Goal: Task Accomplishment & Management: Use online tool/utility

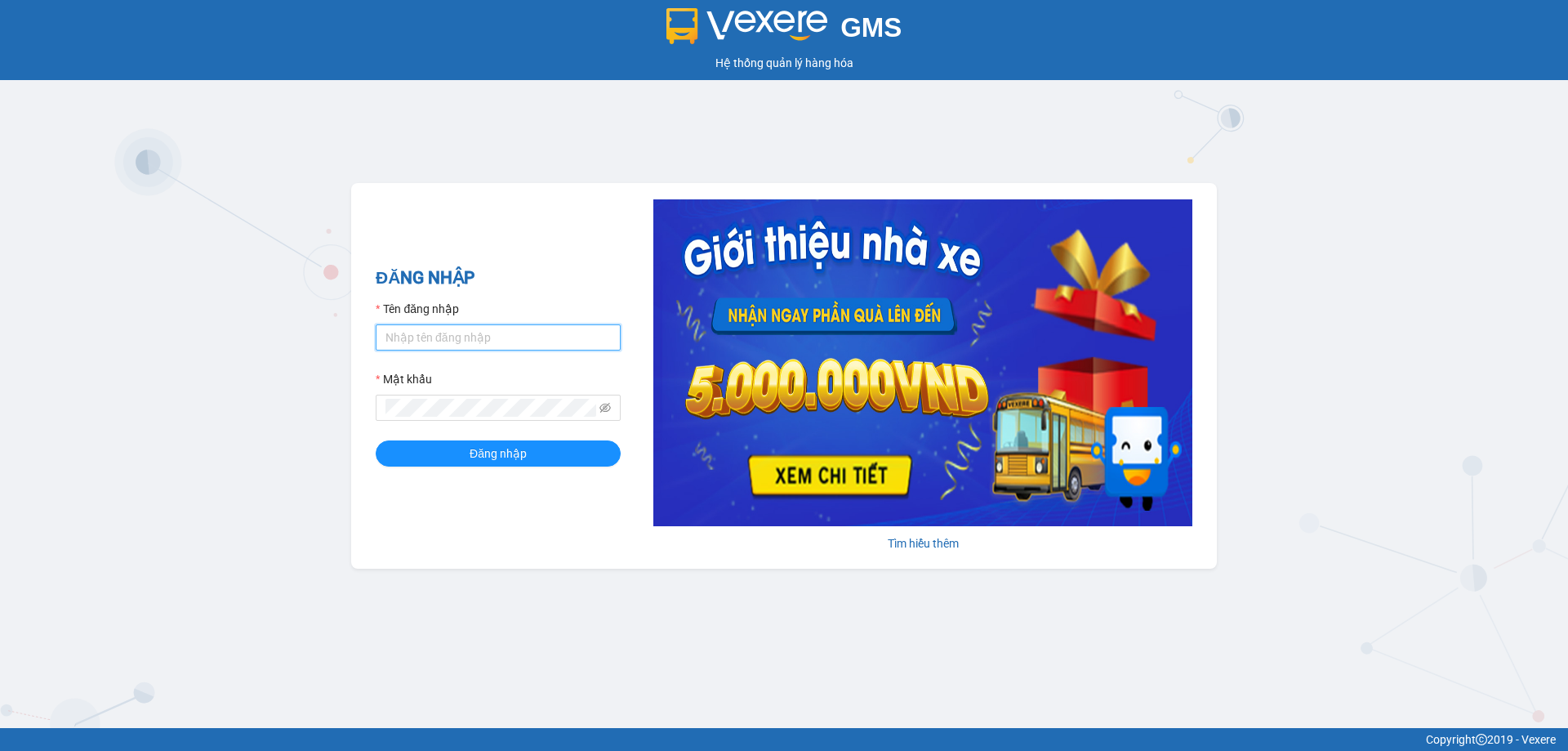
drag, startPoint x: 546, startPoint y: 329, endPoint x: 531, endPoint y: 346, distance: 22.7
click at [546, 329] on input "Tên đăng nhập" at bounding box center [498, 337] width 245 height 26
type input "trantuyen.tuannga"
click at [376, 441] on button "Đăng nhập" at bounding box center [498, 454] width 245 height 26
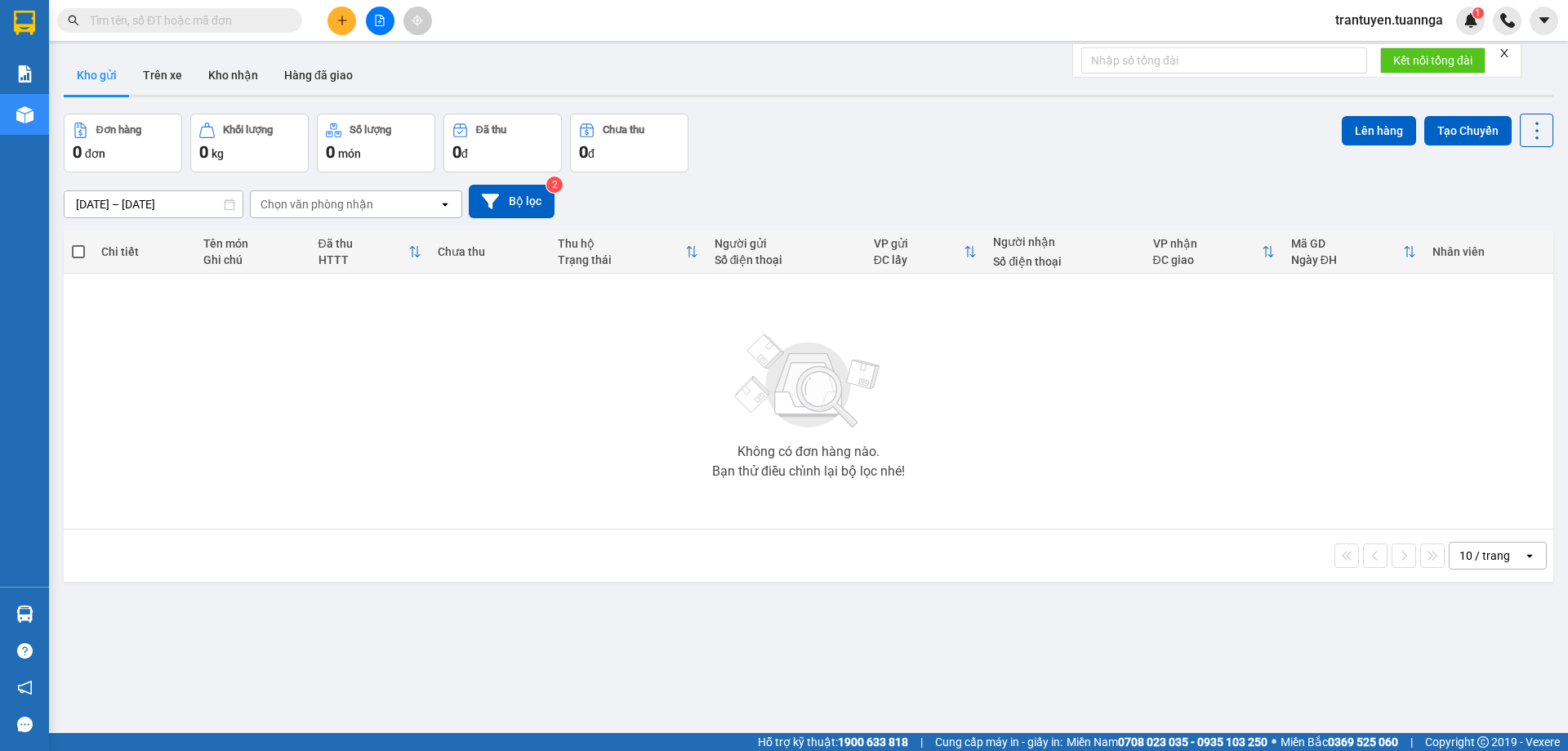
click at [371, 30] on button at bounding box center [380, 20] width 29 height 29
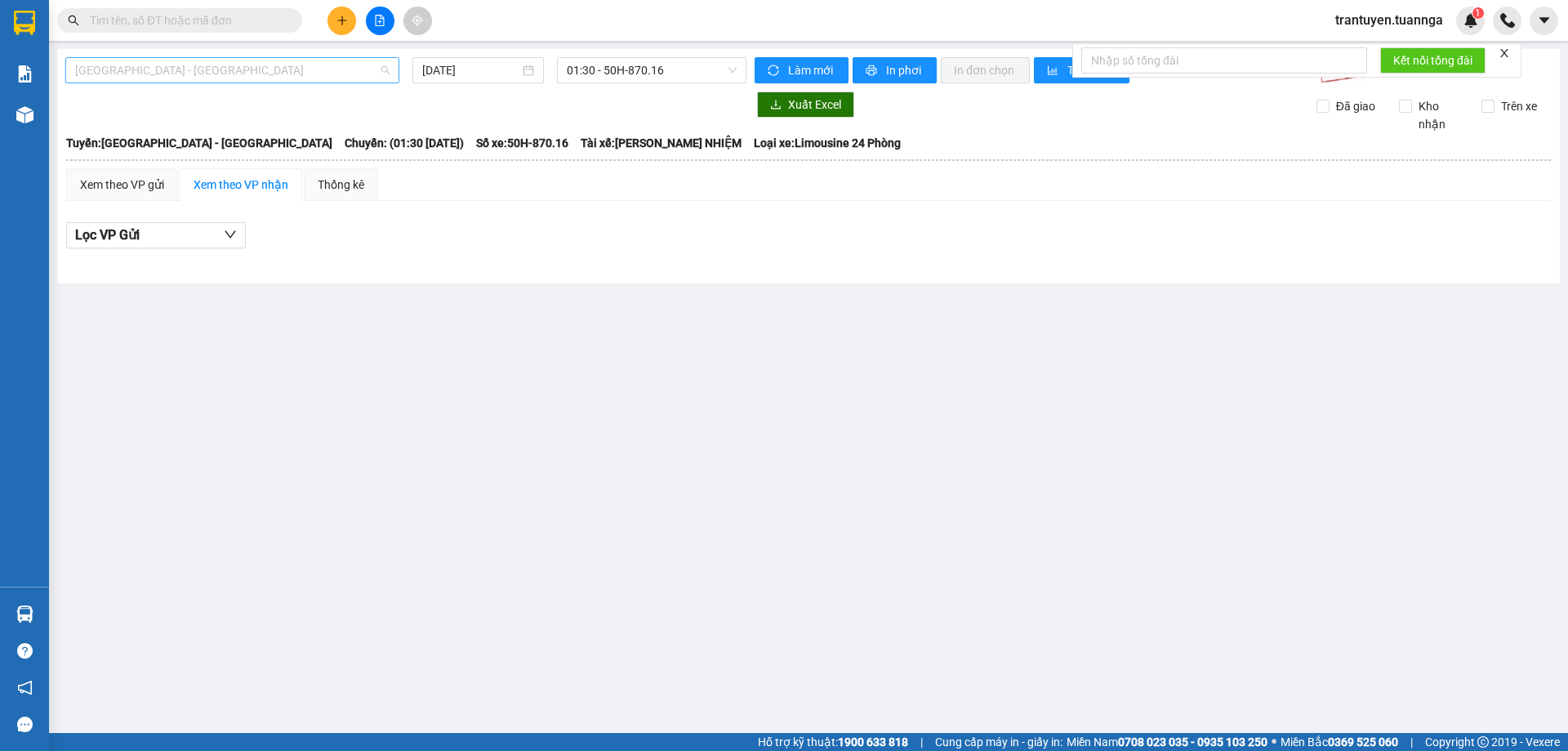
click at [272, 69] on span "Sài Gòn - Rạch Giá" at bounding box center [232, 70] width 314 height 25
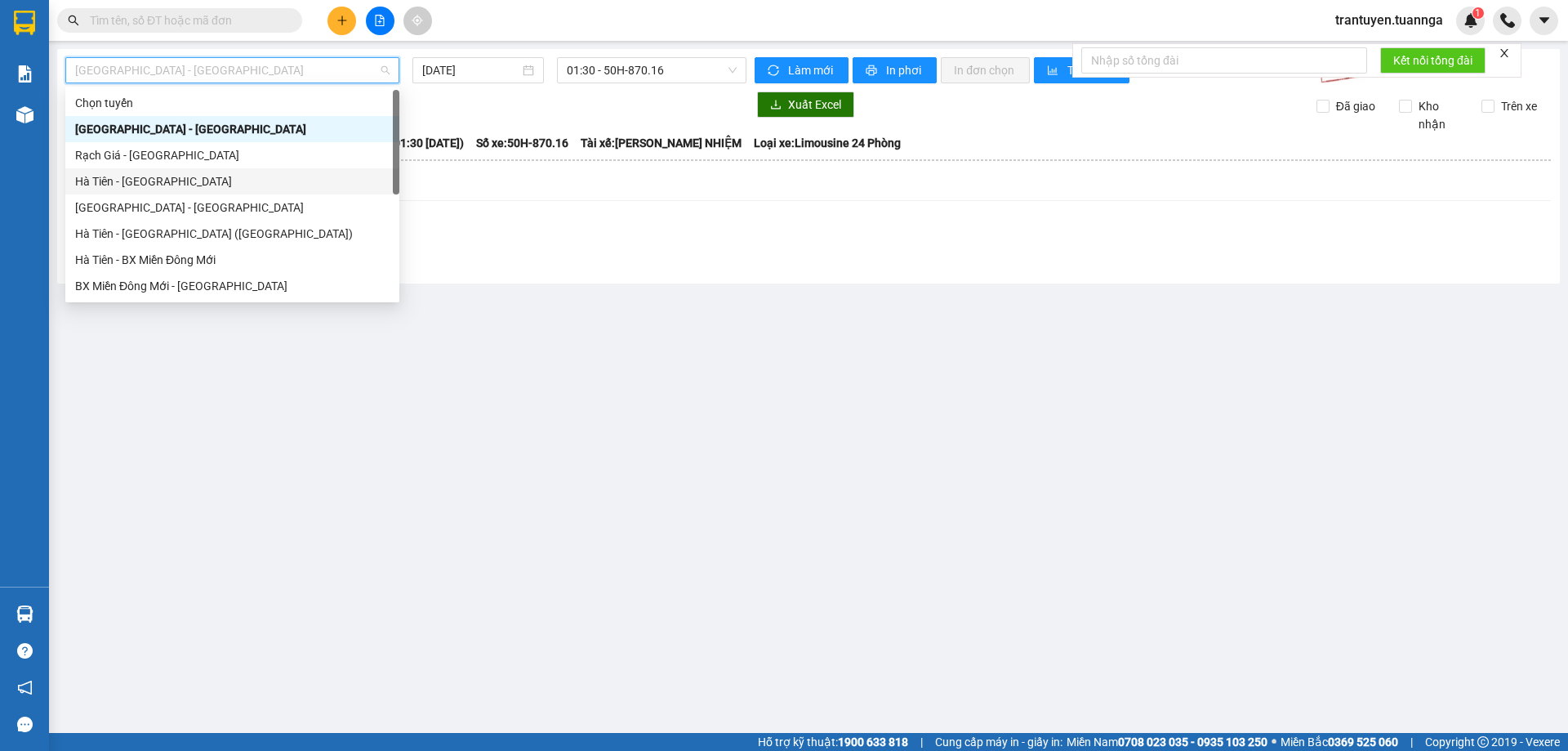
click at [198, 186] on div "Hà Tiên - Sài Gòn" at bounding box center [232, 181] width 314 height 18
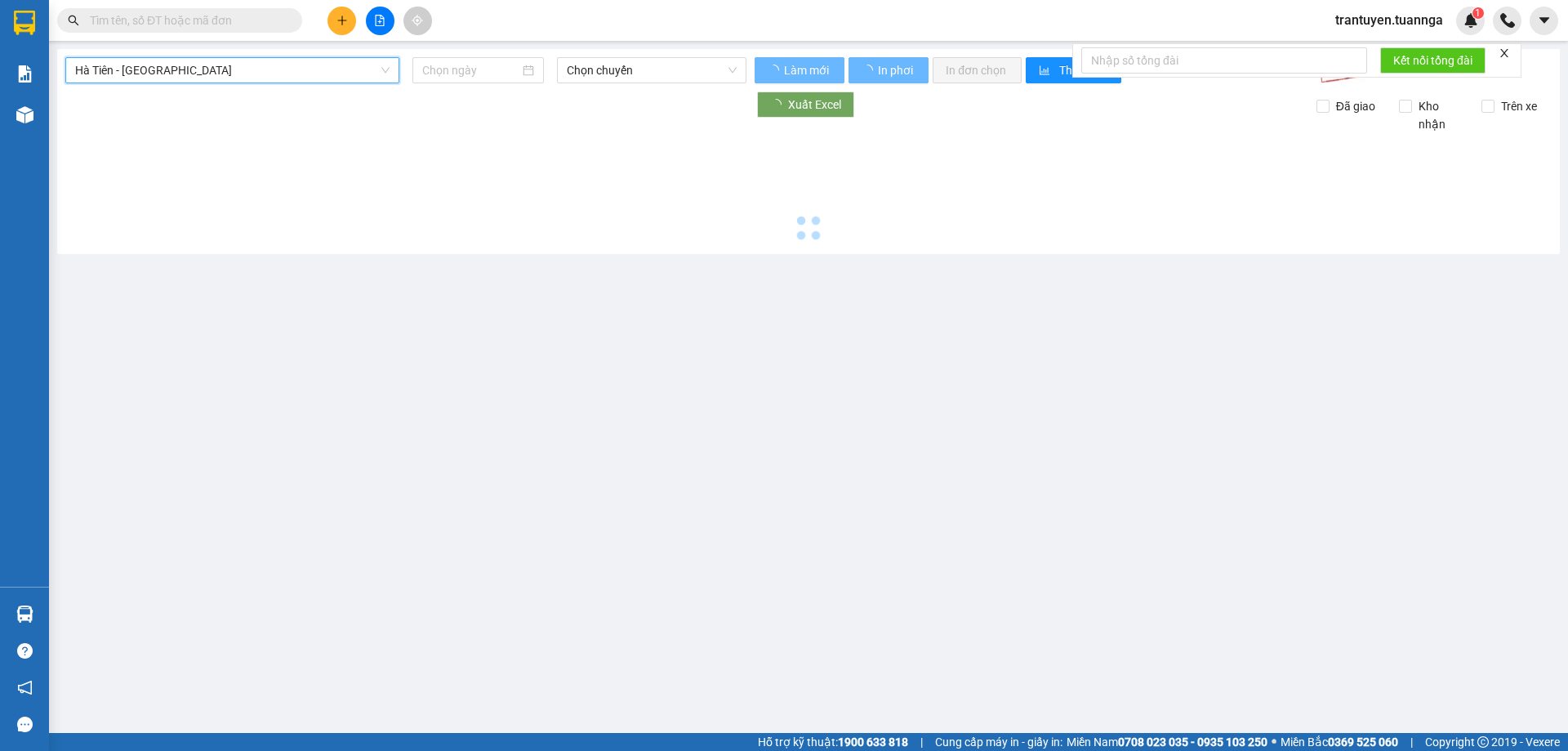
type input "13/08/2025"
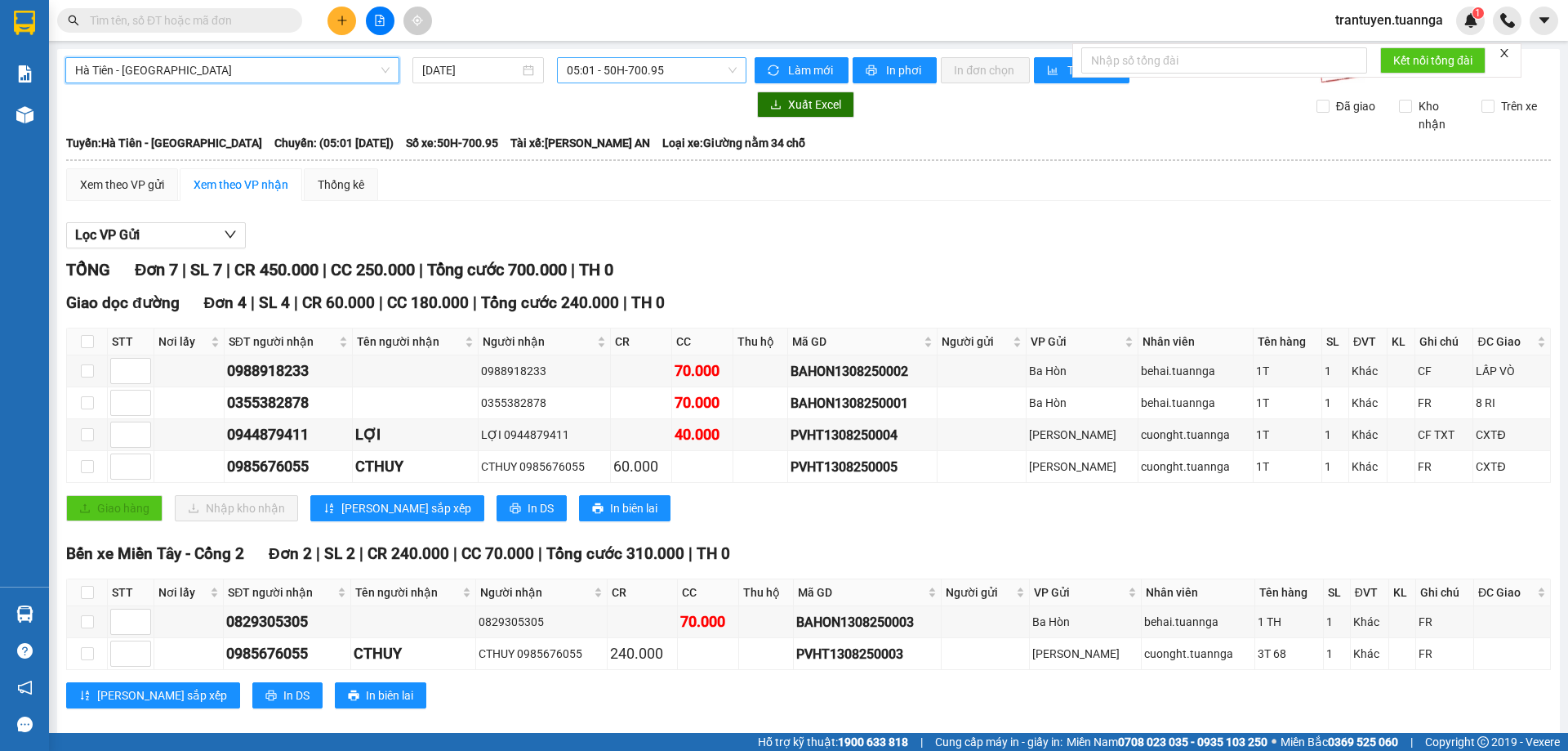
click at [576, 74] on span "05:01 - 50H-700.95" at bounding box center [652, 70] width 170 height 25
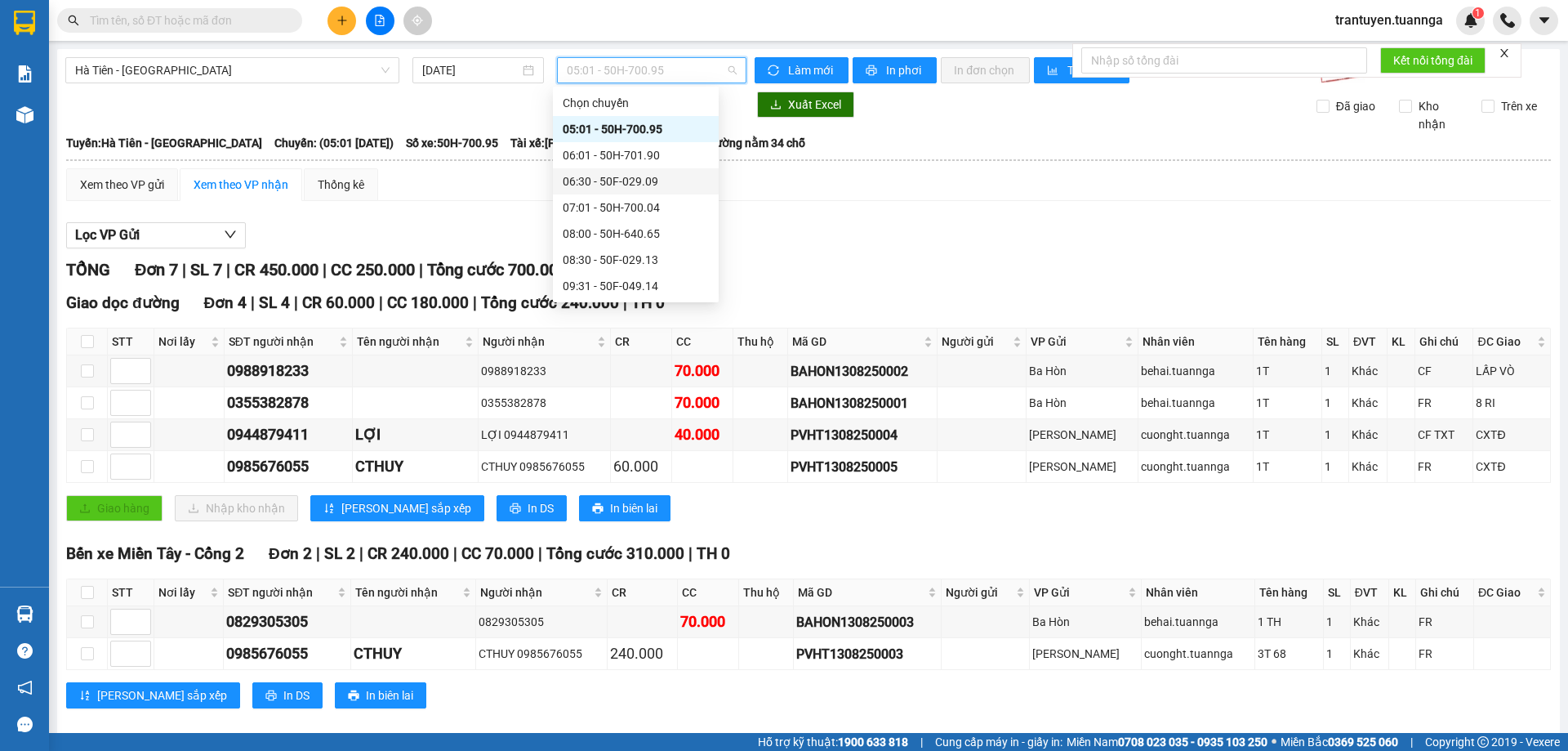
scroll to position [81, 0]
click at [625, 198] on div "09:31 - 50F-049.14" at bounding box center [635, 204] width 146 height 18
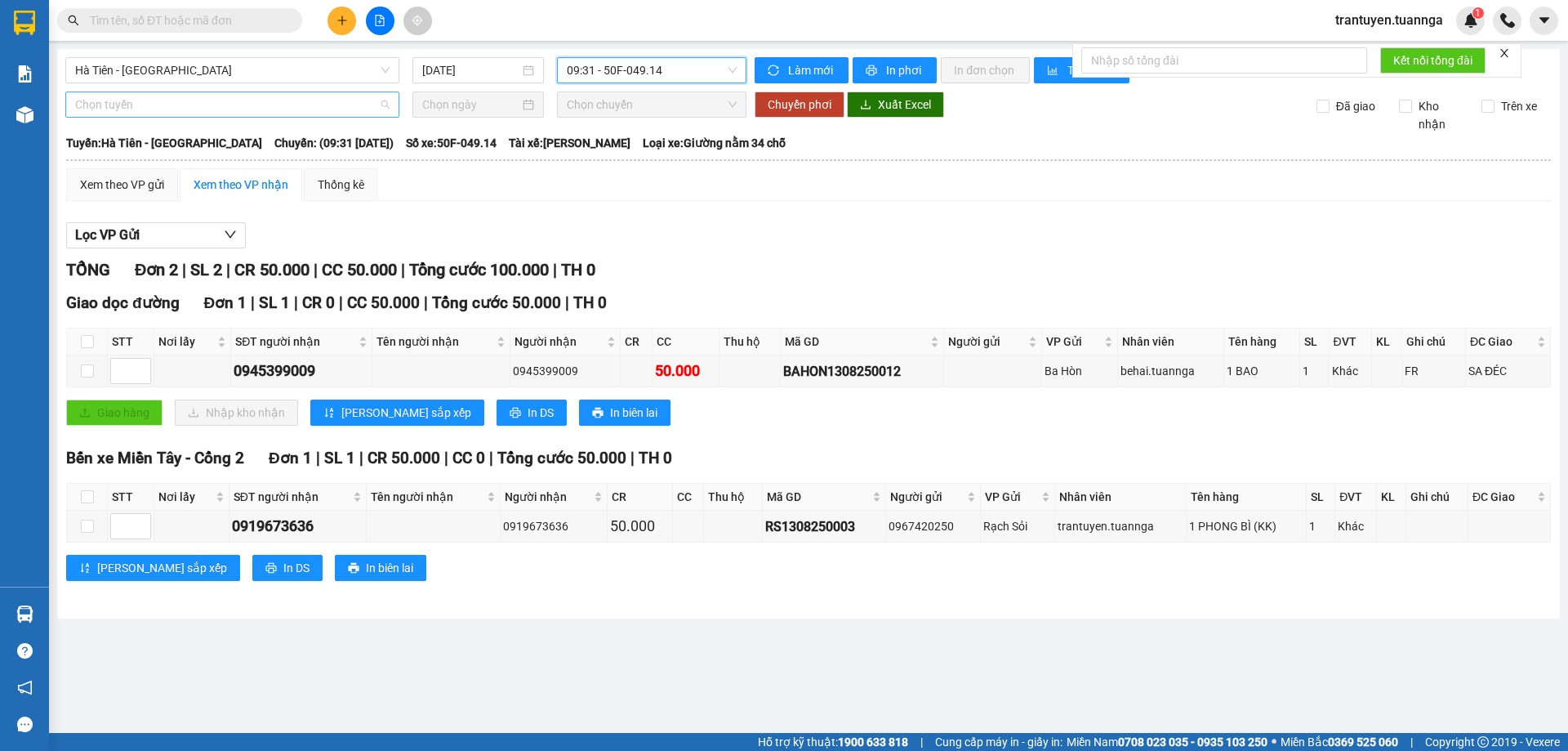
click at [147, 105] on span "Chọn tuyến" at bounding box center [232, 104] width 314 height 25
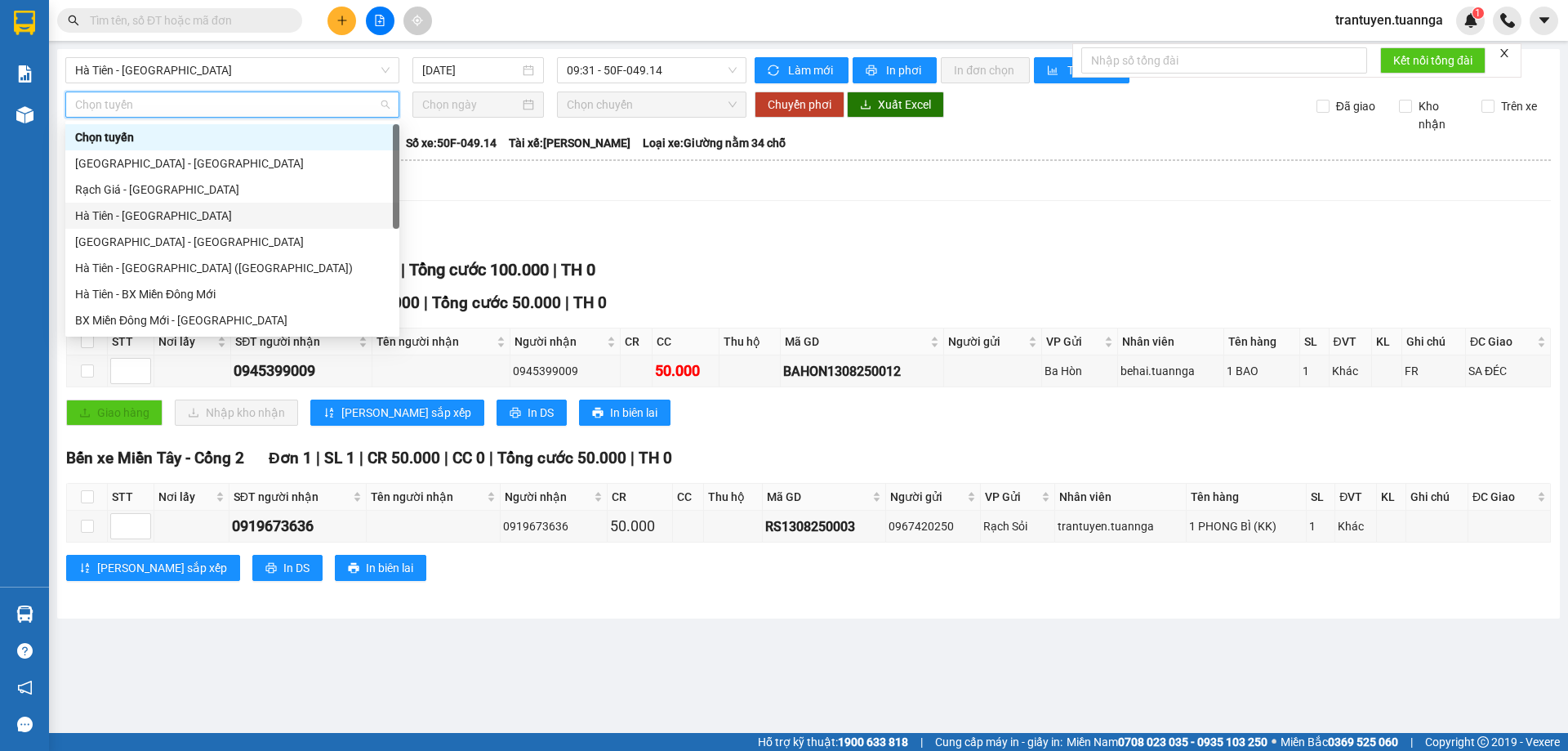
click at [152, 219] on div "Hà Tiên - Sài Gòn" at bounding box center [232, 216] width 314 height 18
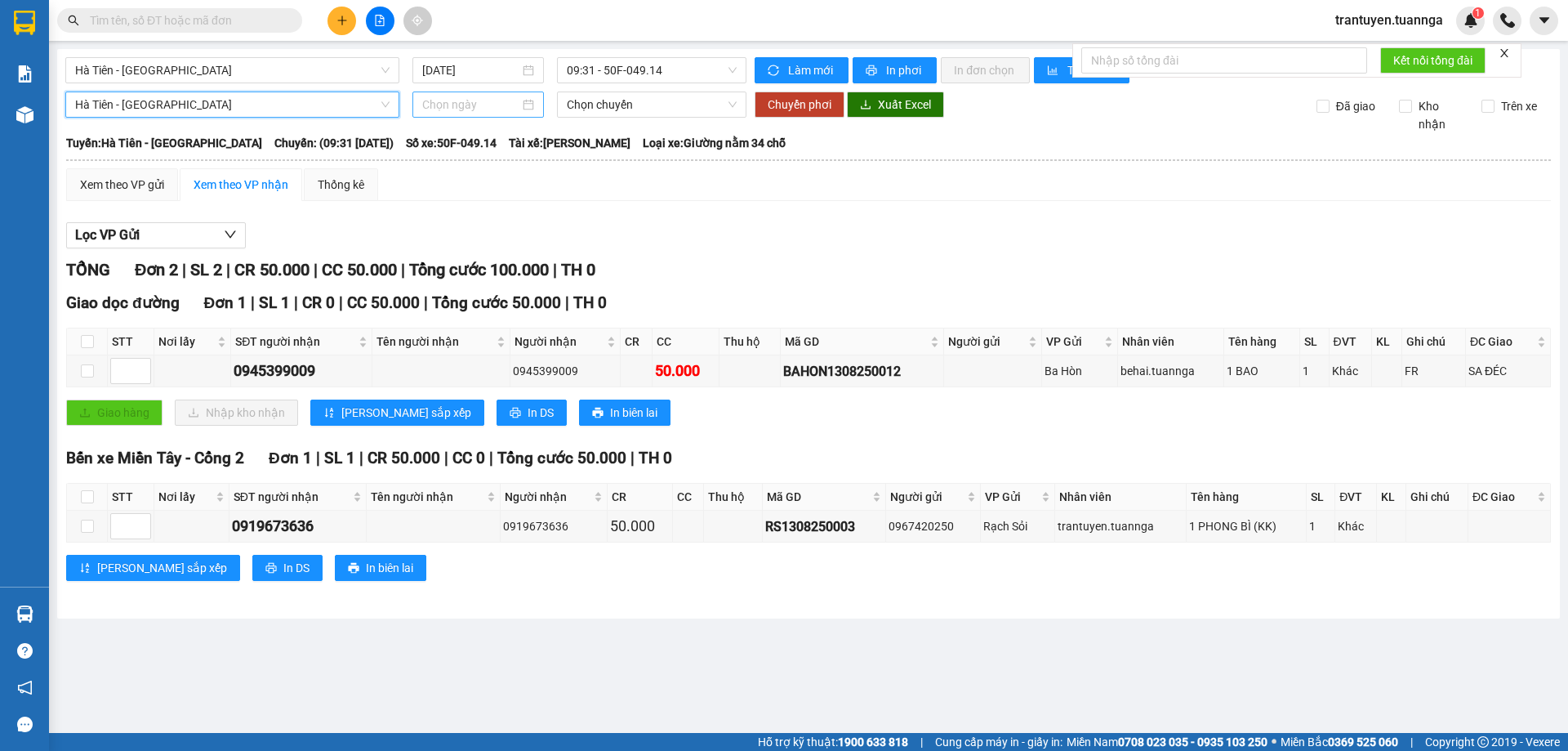
click at [477, 105] on input at bounding box center [470, 104] width 97 height 18
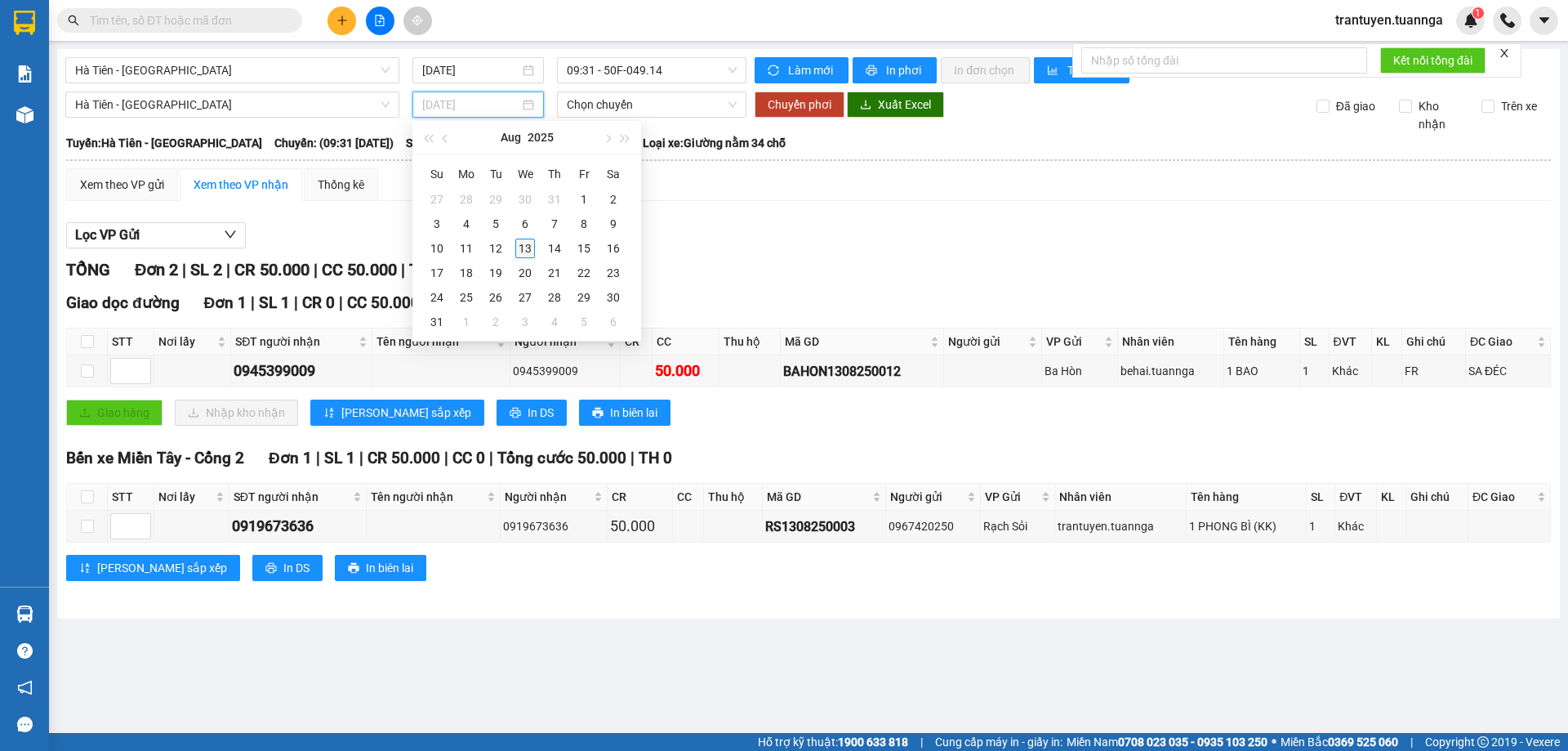
type input "13/08/2025"
click at [522, 239] on div "13" at bounding box center [525, 248] width 19 height 19
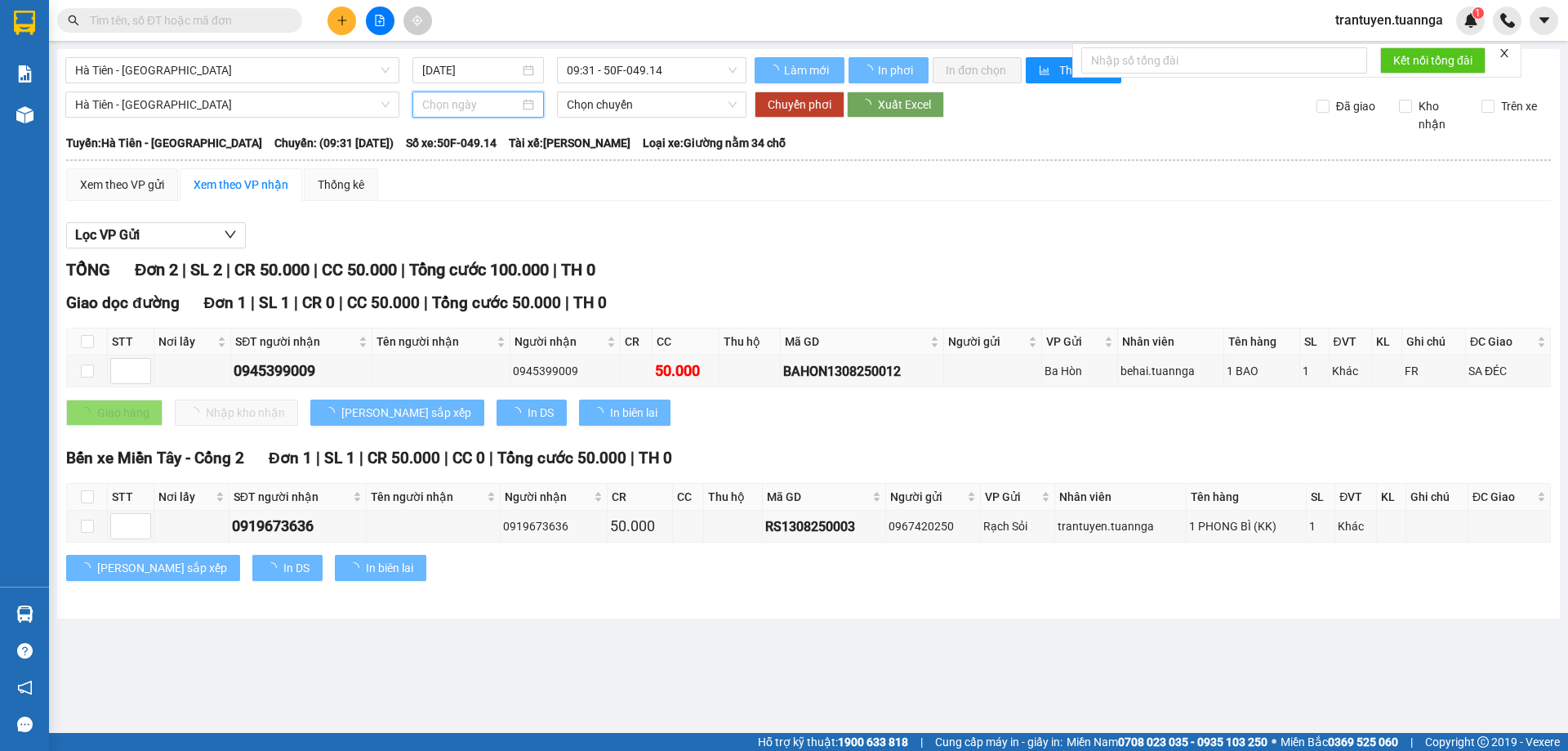
type input "13/08/2025"
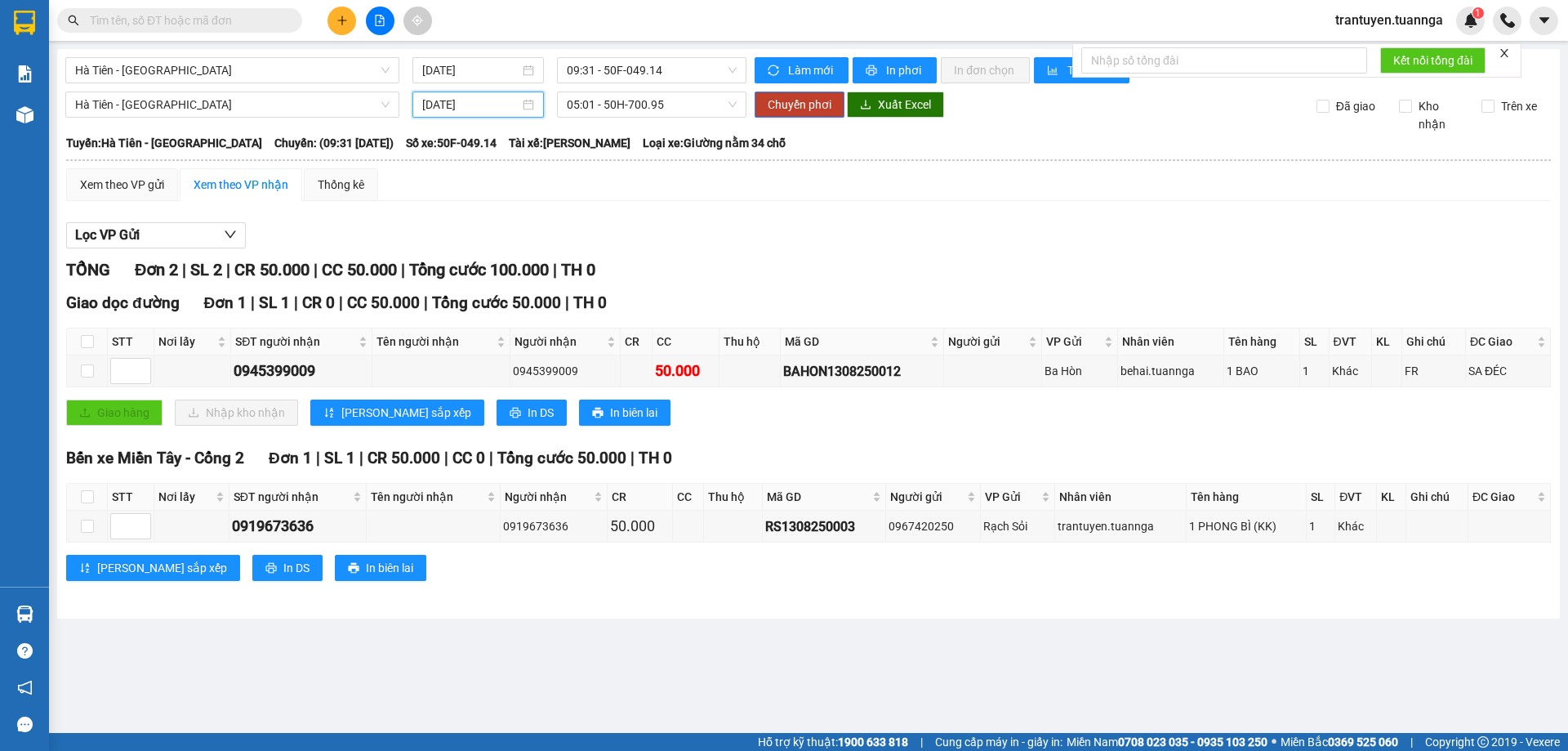
click at [617, 125] on div "Hà Tiên - Sài Gòn 13/08/2025 05:01 - 50H-700.95 Chuyển phơi Xuất Excel Đã giao …" at bounding box center [809, 112] width 1487 height 42
click at [626, 114] on span "05:01 - 50H-700.95" at bounding box center [652, 104] width 170 height 25
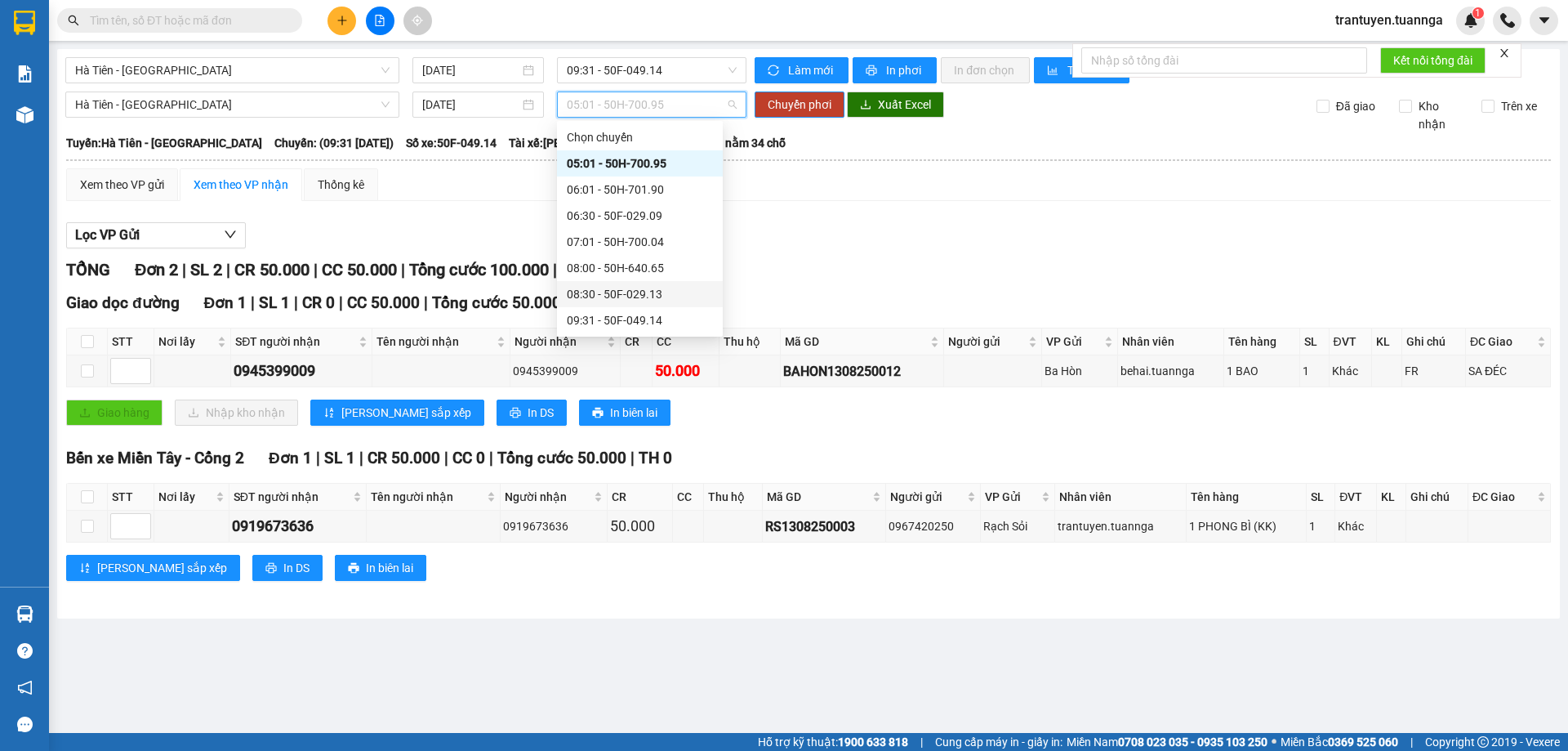
scroll to position [245, 0]
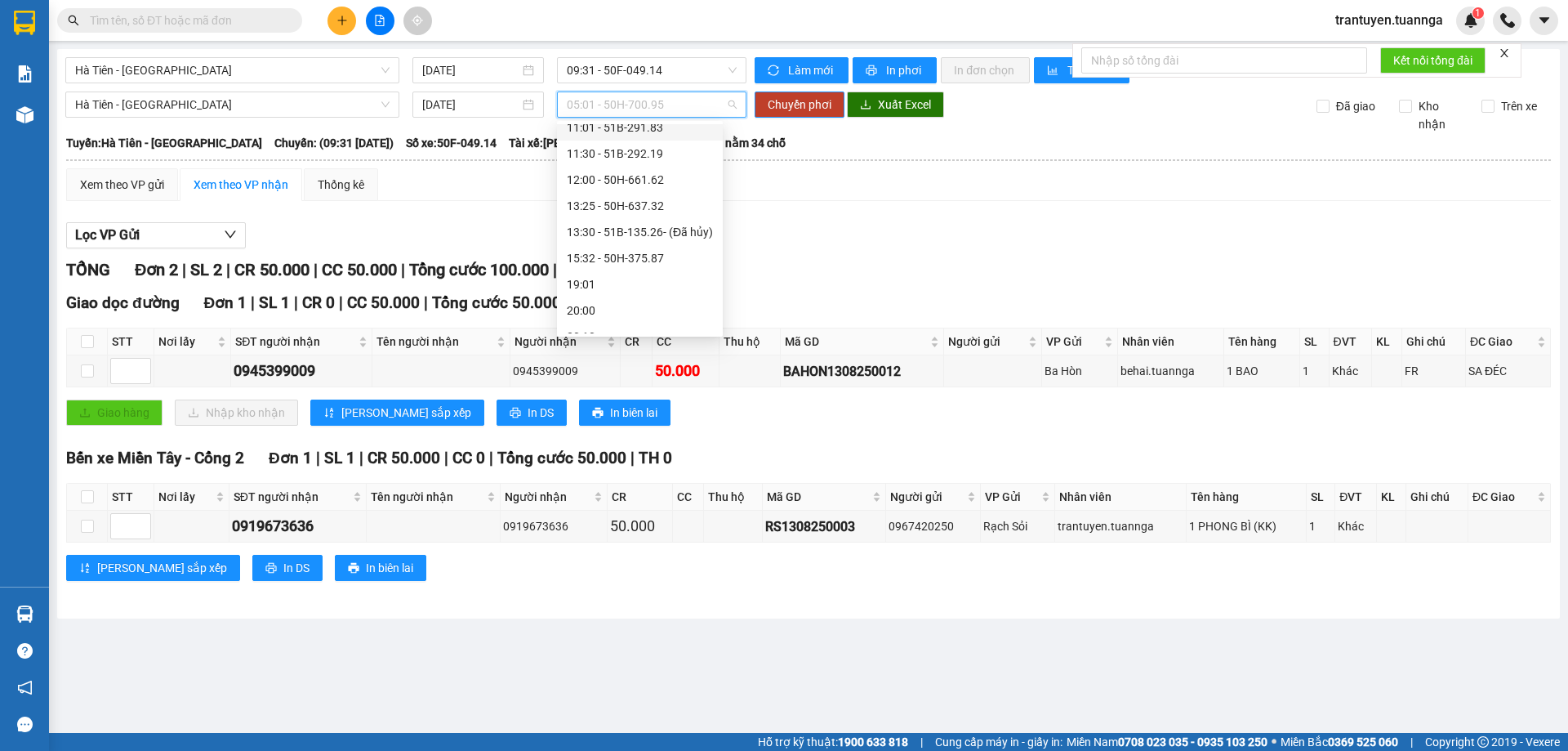
click at [612, 133] on div "11:01 - 51B-291.83" at bounding box center [639, 127] width 146 height 18
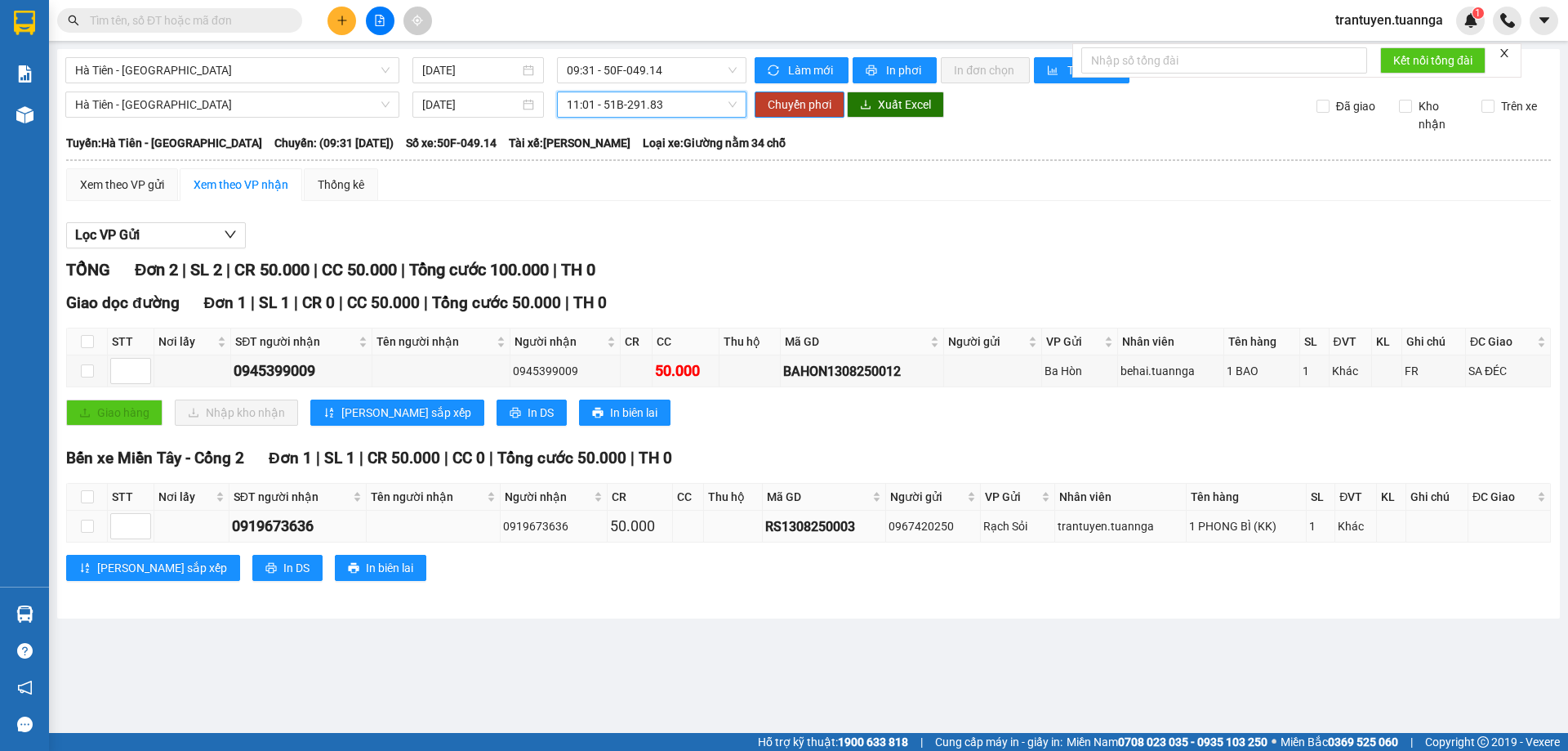
click at [82, 516] on td at bounding box center [87, 527] width 41 height 32
click at [83, 521] on input "checkbox" at bounding box center [87, 526] width 13 height 13
checkbox input "true"
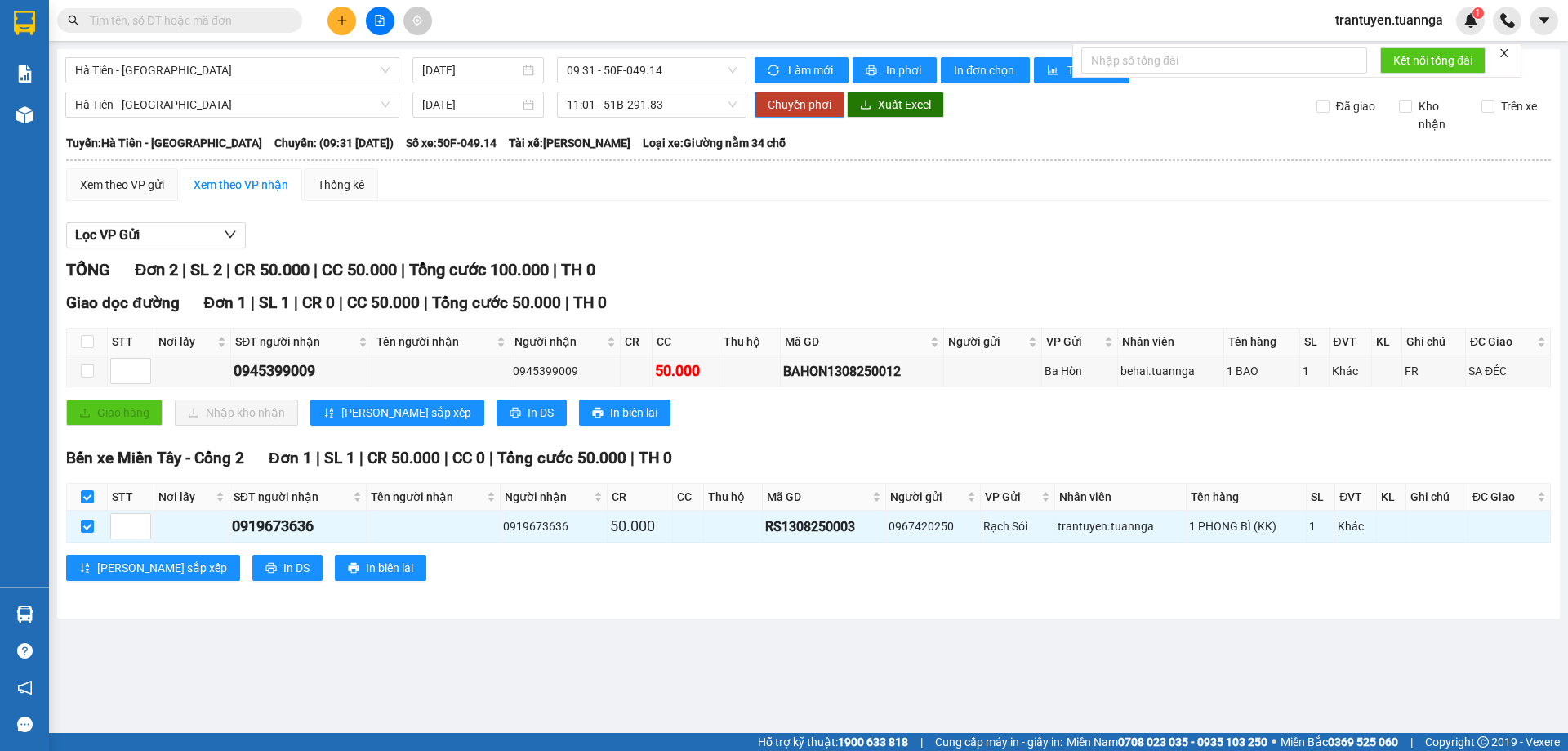
click at [809, 100] on span "Chuyển phơi" at bounding box center [799, 104] width 64 height 18
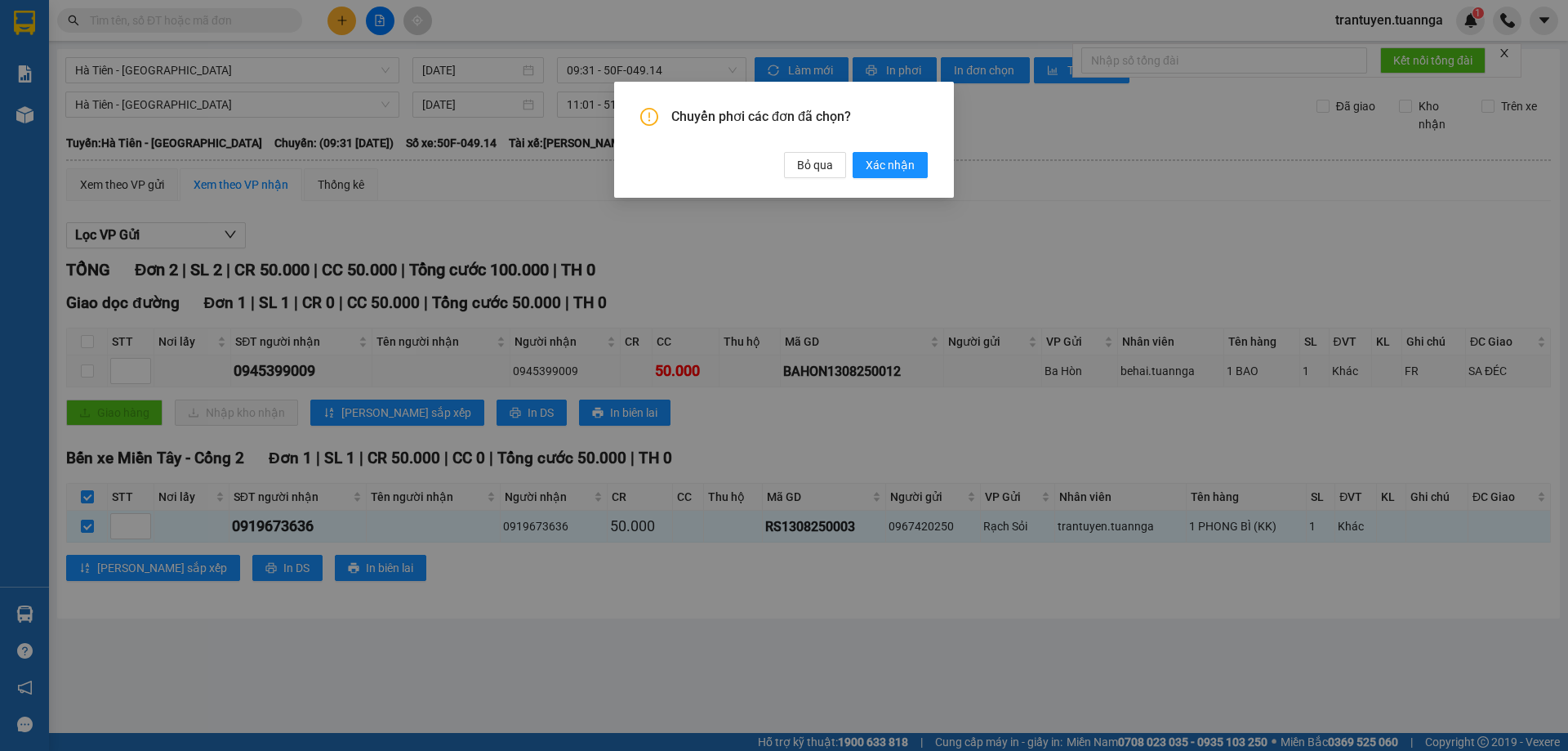
click at [877, 180] on div "Chuyển phơi các đơn đã chọn? Bỏ qua Xác nhận" at bounding box center [784, 139] width 340 height 116
click at [891, 175] on button "Xác nhận" at bounding box center [890, 165] width 75 height 26
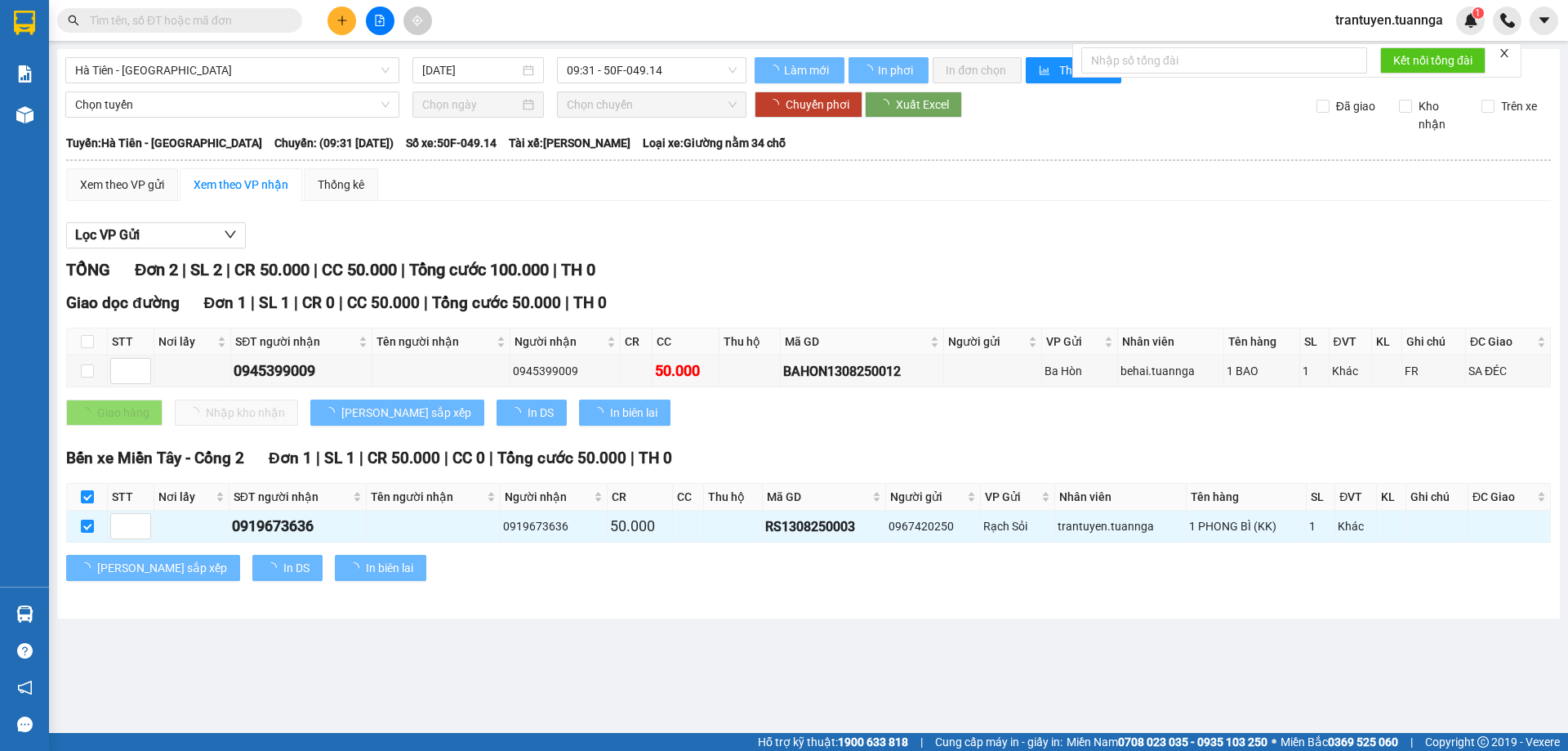
checkbox input "false"
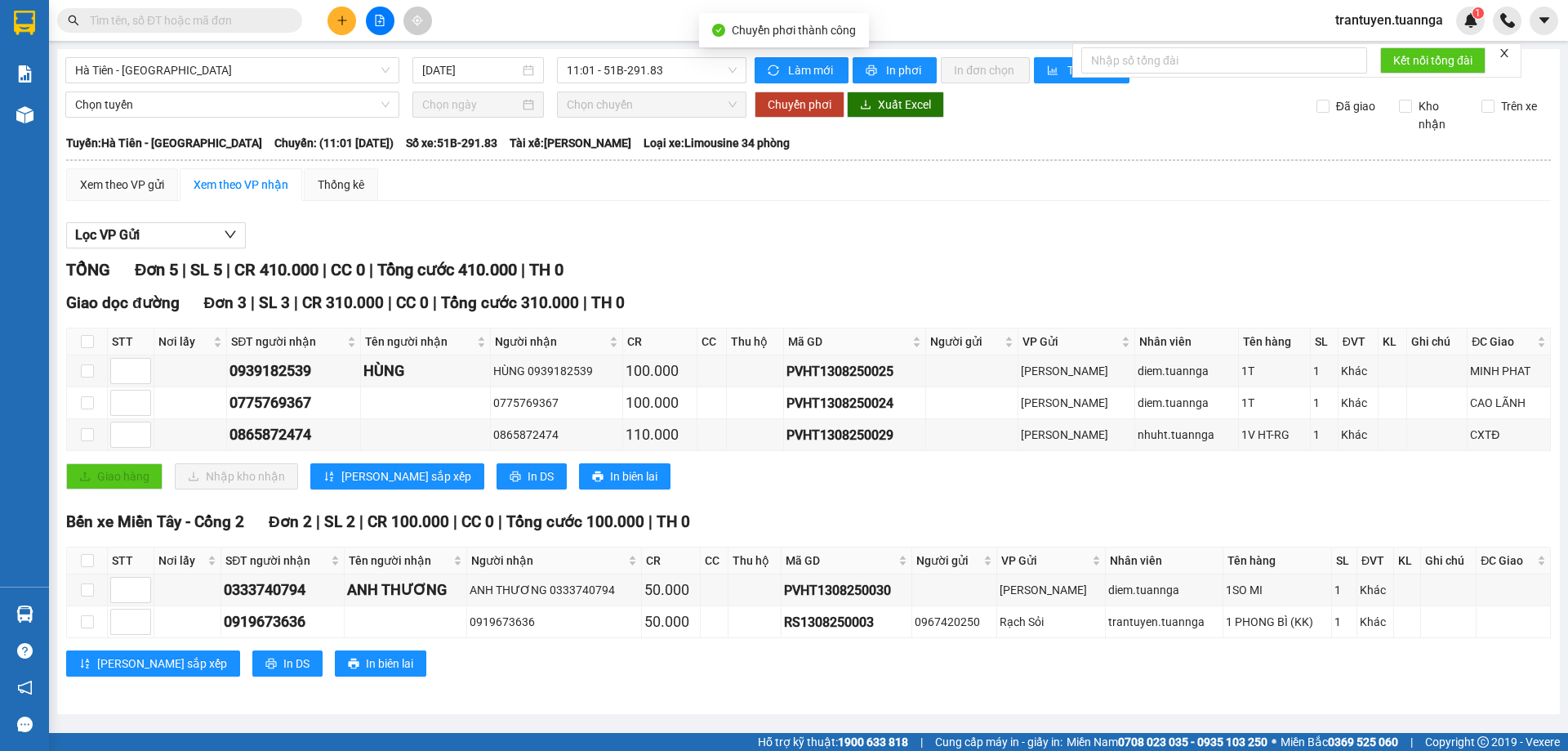
checkbox input "false"
